Goal: Information Seeking & Learning: Learn about a topic

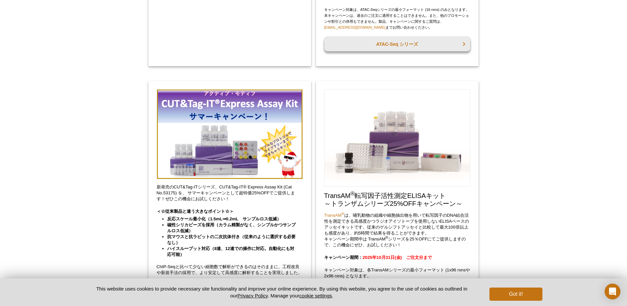
scroll to position [362, 0]
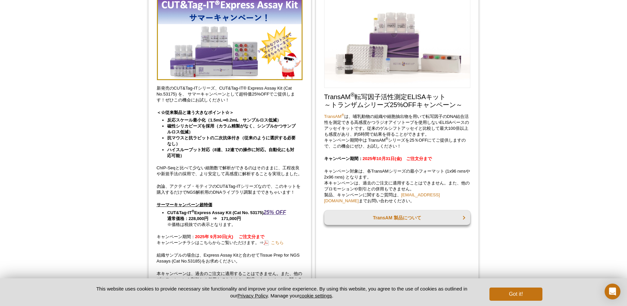
scroll to position [461, 0]
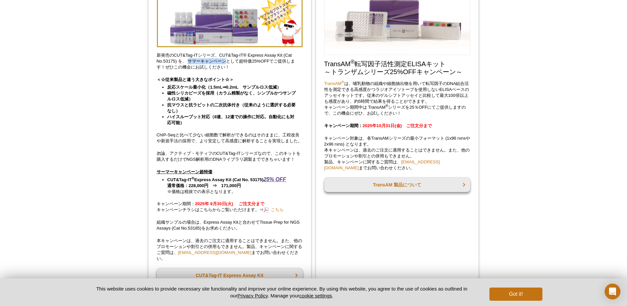
drag, startPoint x: 188, startPoint y: 60, endPoint x: 226, endPoint y: 61, distance: 38.2
click at [226, 61] on p "新発売のCUT&Tag-ITシリーズ、CUT&Tag-IT® Express Assay Kit (Cat No.53175) を、 サマーキャンペーンとして…" at bounding box center [230, 61] width 146 height 18
copy p "サマーキャンペーン"
click at [278, 213] on link "こちら" at bounding box center [273, 209] width 20 height 6
click at [84, 72] on div "Active Motif Logo Enabling Epigenetics Research 0 Search Skip to content Active…" at bounding box center [313, 307] width 627 height 1536
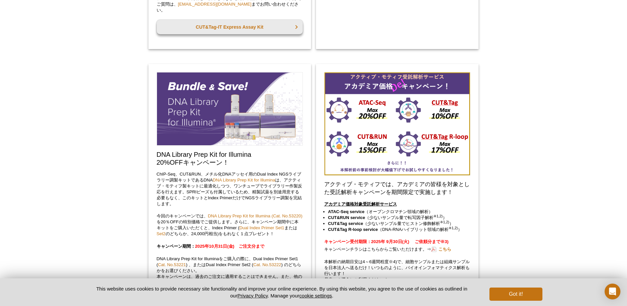
scroll to position [778, 0]
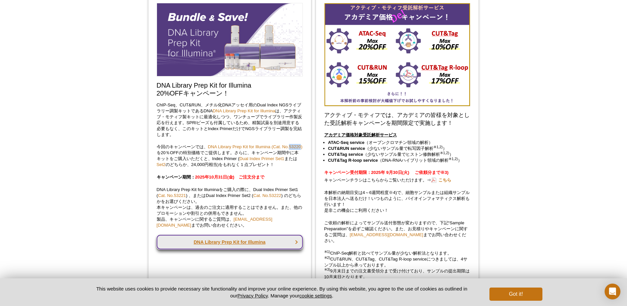
click at [226, 236] on link "DNA Library Prep Kit for Illumina" at bounding box center [230, 242] width 146 height 14
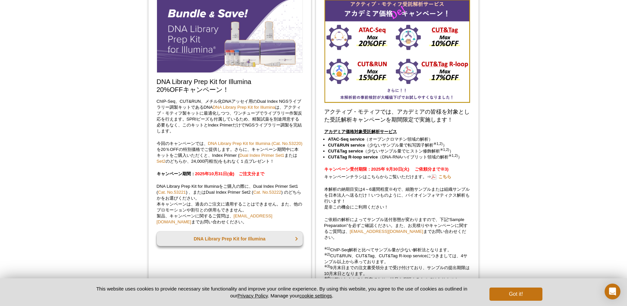
scroll to position [608, 0]
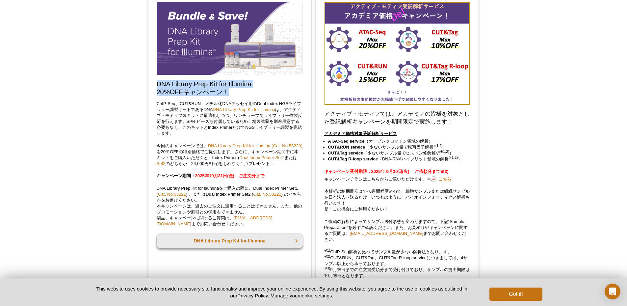
drag, startPoint x: 156, startPoint y: 84, endPoint x: 222, endPoint y: 90, distance: 66.8
click at [222, 90] on div "DNA Library Prep Kit for Illumina 20%OFFキャンペーン！ ChIP-Seq、CUT&RUN、メチル化DNAアッセイ用のD…" at bounding box center [229, 229] width 163 height 472
copy h2 "DNA Library Prep Kit for Illumina 20%OFFキャンペーン"
click at [118, 164] on div "Active Motif Logo Enabling Epigenetics Research 0 Search Skip to content Active…" at bounding box center [313, 158] width 627 height 1533
click at [204, 190] on p "DNA Library Prep Kit for Illuminaをご購入の際に、Dual Index Primer Set1 ( Cat. No.53221…" at bounding box center [230, 205] width 146 height 41
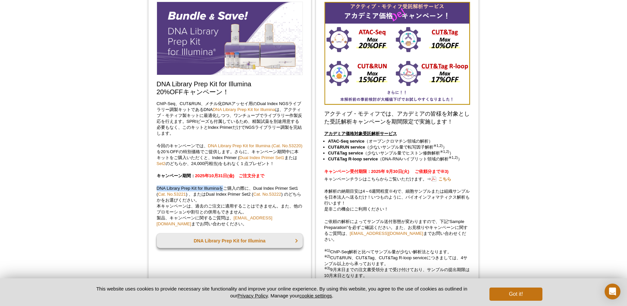
drag, startPoint x: 157, startPoint y: 188, endPoint x: 223, endPoint y: 191, distance: 66.2
click at [223, 191] on p "DNA Library Prep Kit for Illuminaをご購入の際に、Dual Index Primer Set1 ( Cat. No.53221…" at bounding box center [230, 205] width 146 height 41
